Goal: Find specific page/section: Find specific page/section

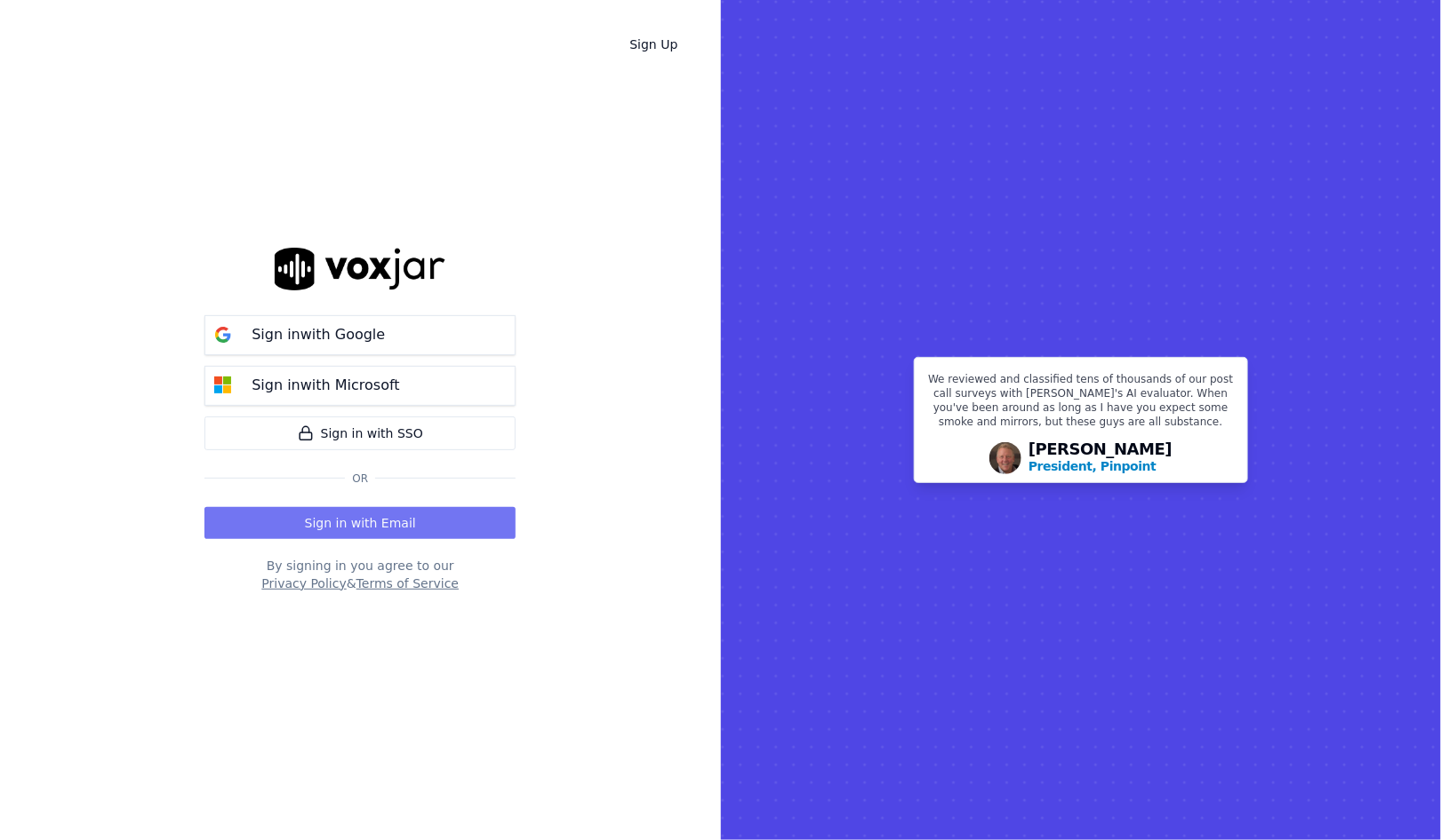
click at [395, 530] on button "Sign in with Email" at bounding box center [360, 523] width 311 height 32
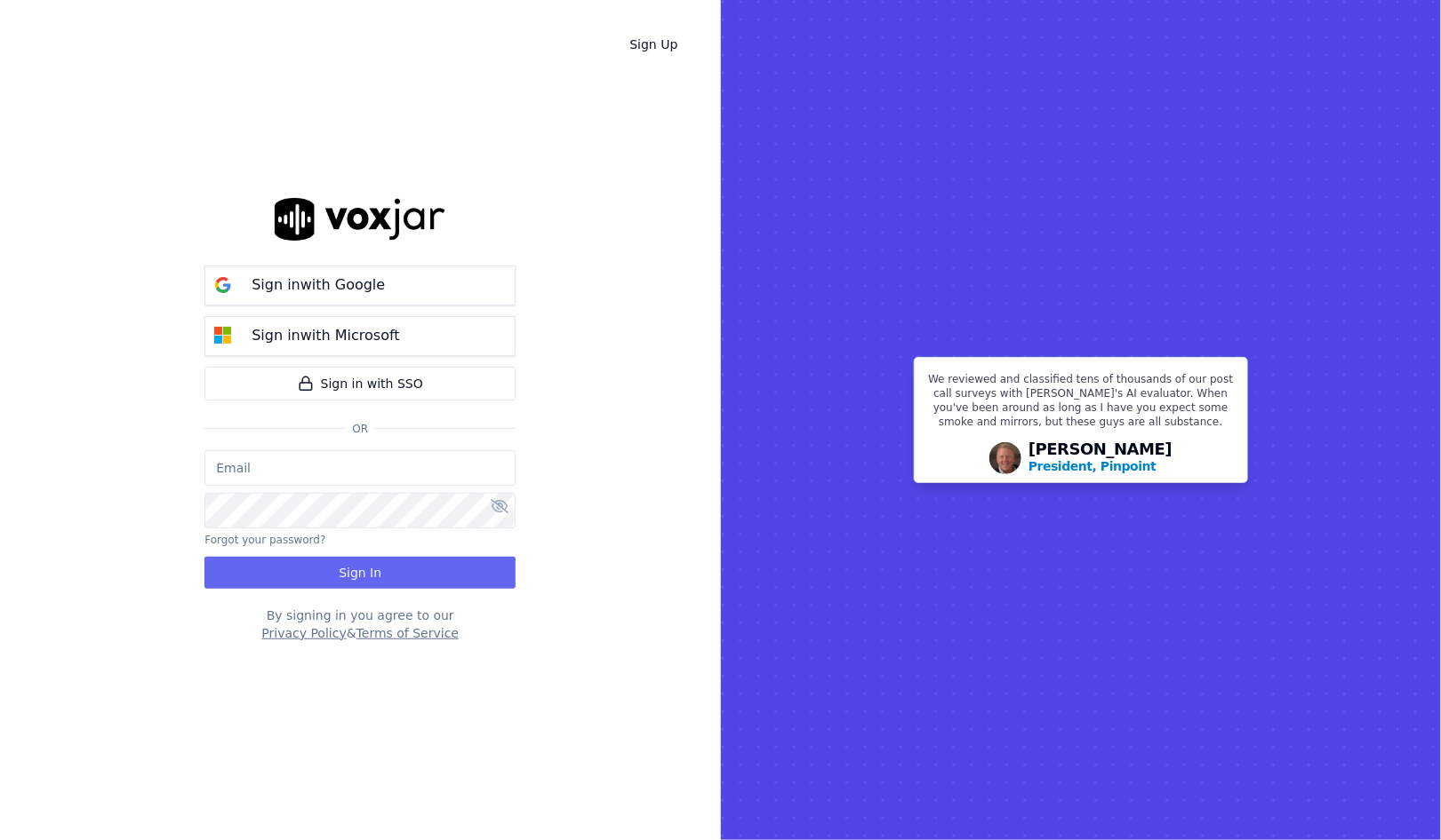
type input "salvarez@asilpc.com"
click at [320, 582] on button "Sign In" at bounding box center [360, 573] width 311 height 32
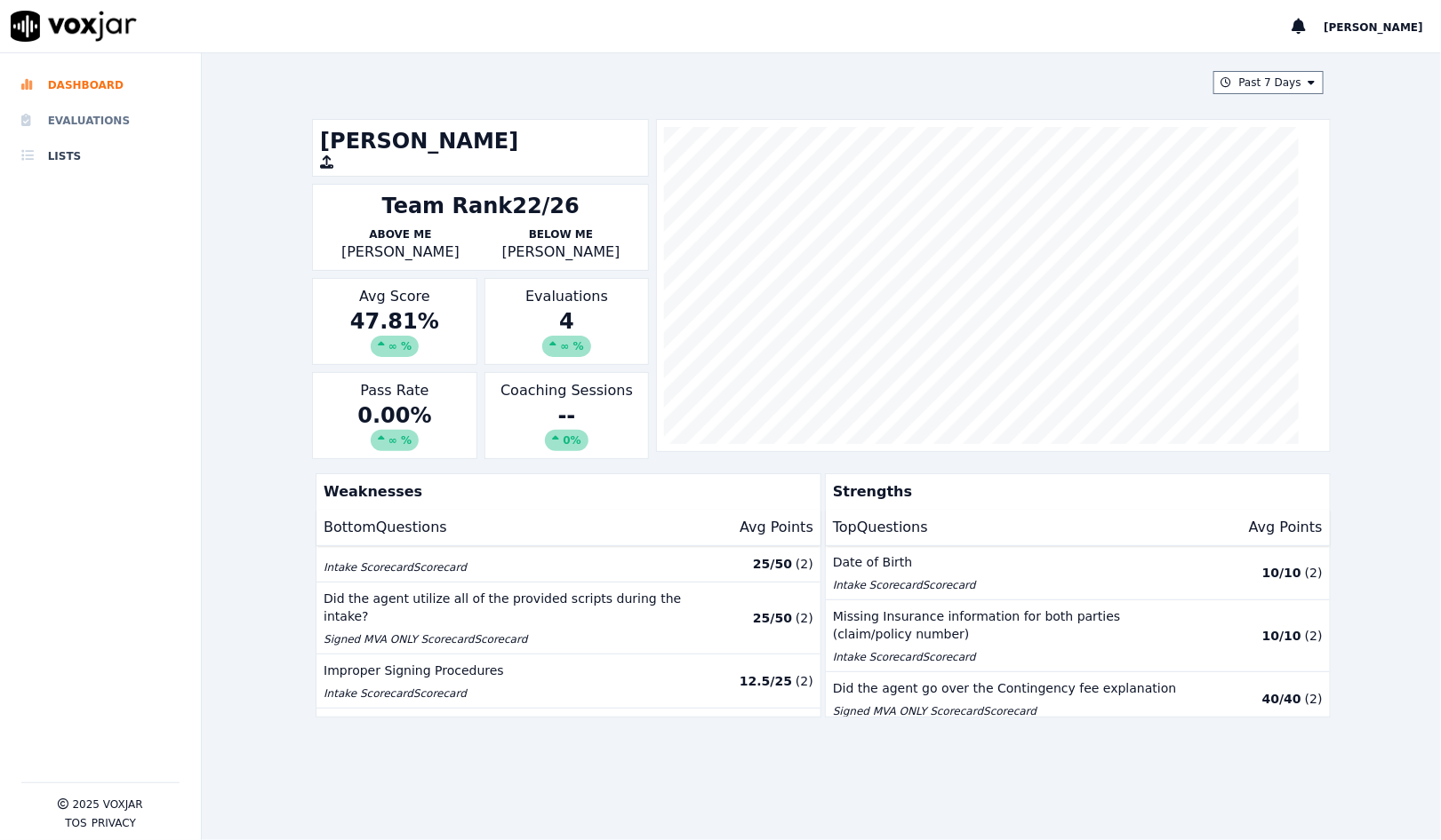
click at [145, 115] on li "Evaluations" at bounding box center [101, 121] width 159 height 36
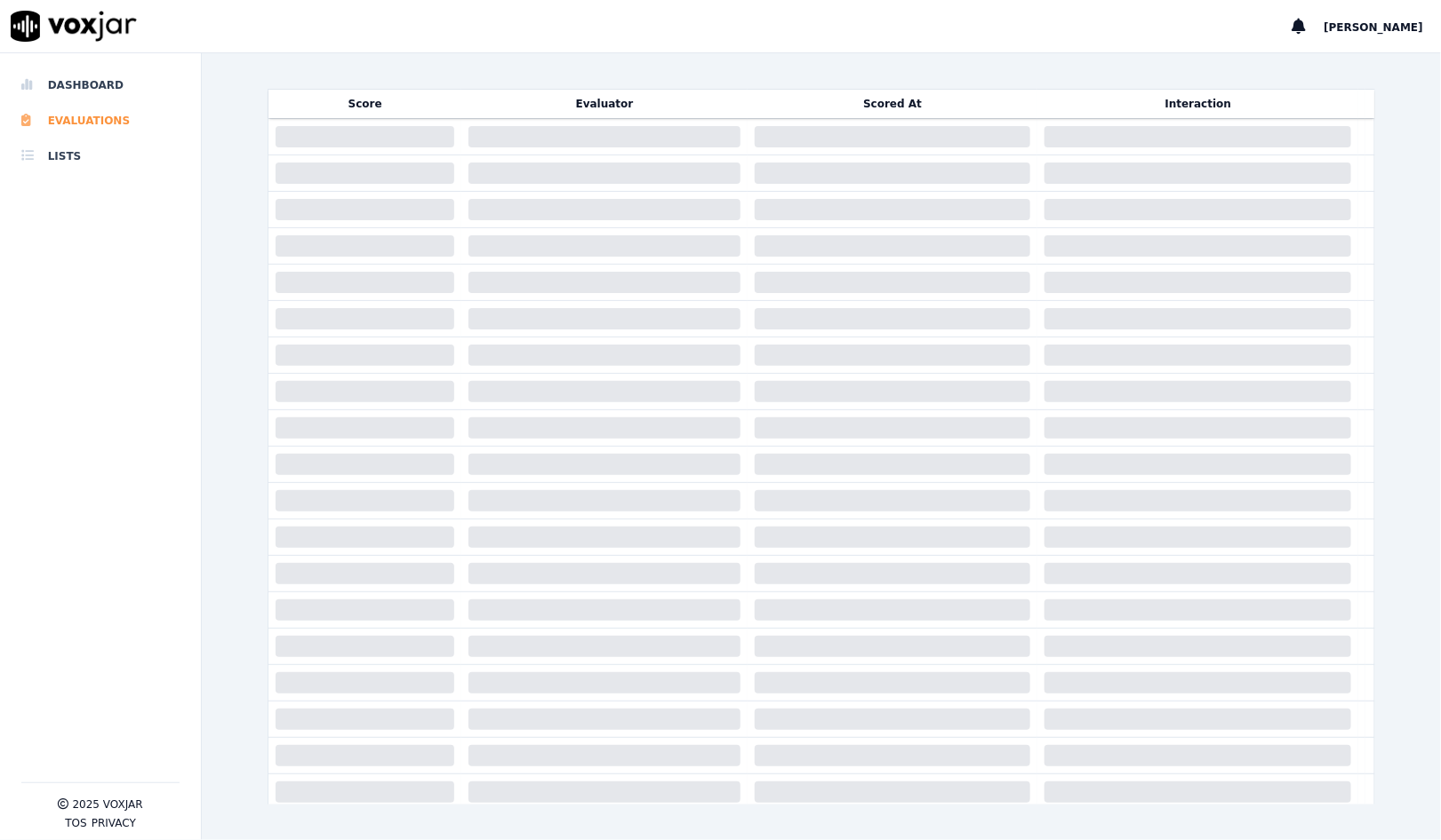
click at [117, 118] on li "Evaluations" at bounding box center [101, 121] width 159 height 36
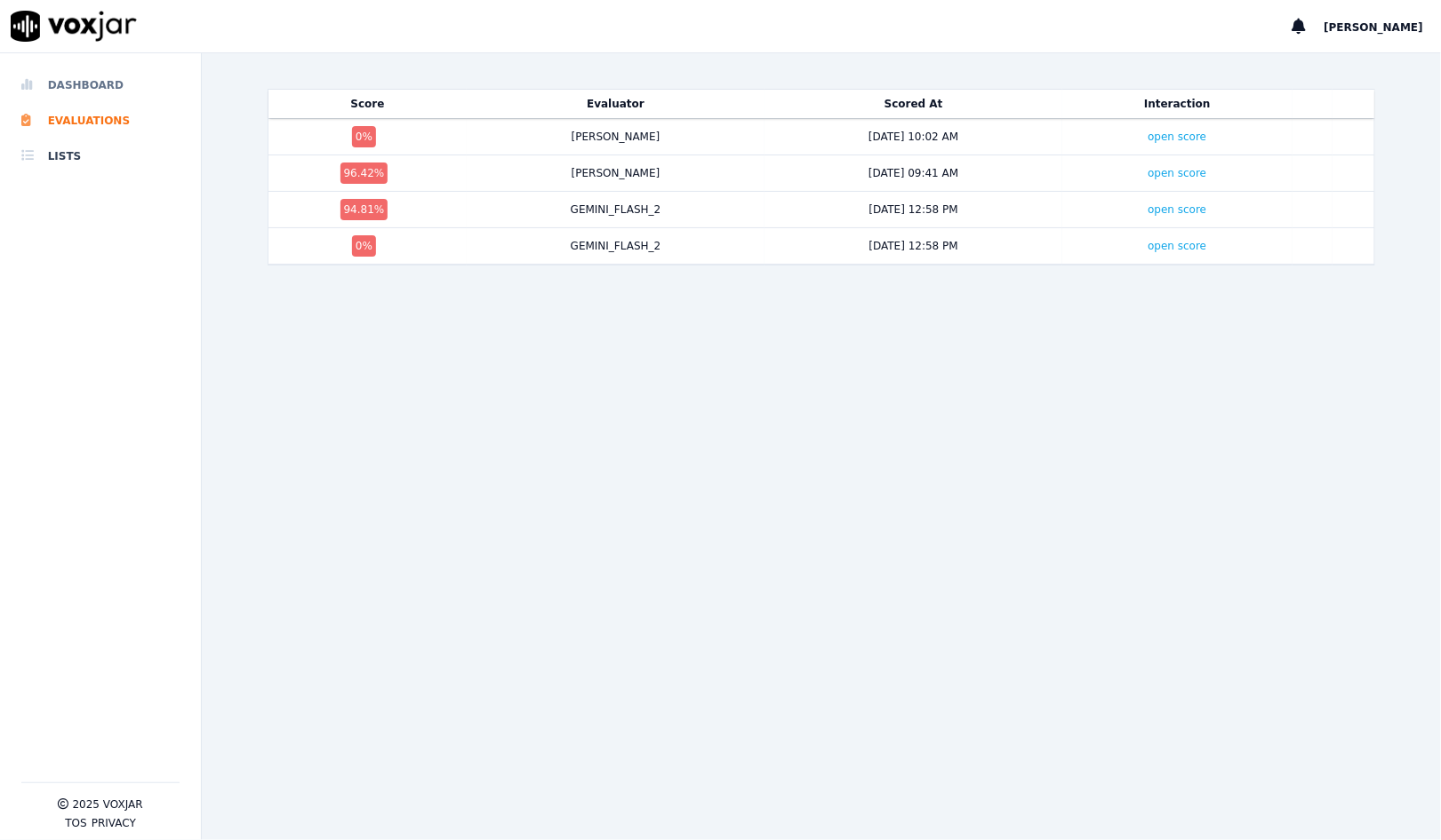
click at [90, 84] on li "Dashboard" at bounding box center [101, 85] width 159 height 36
